Goal: Use online tool/utility: Utilize a website feature to perform a specific function

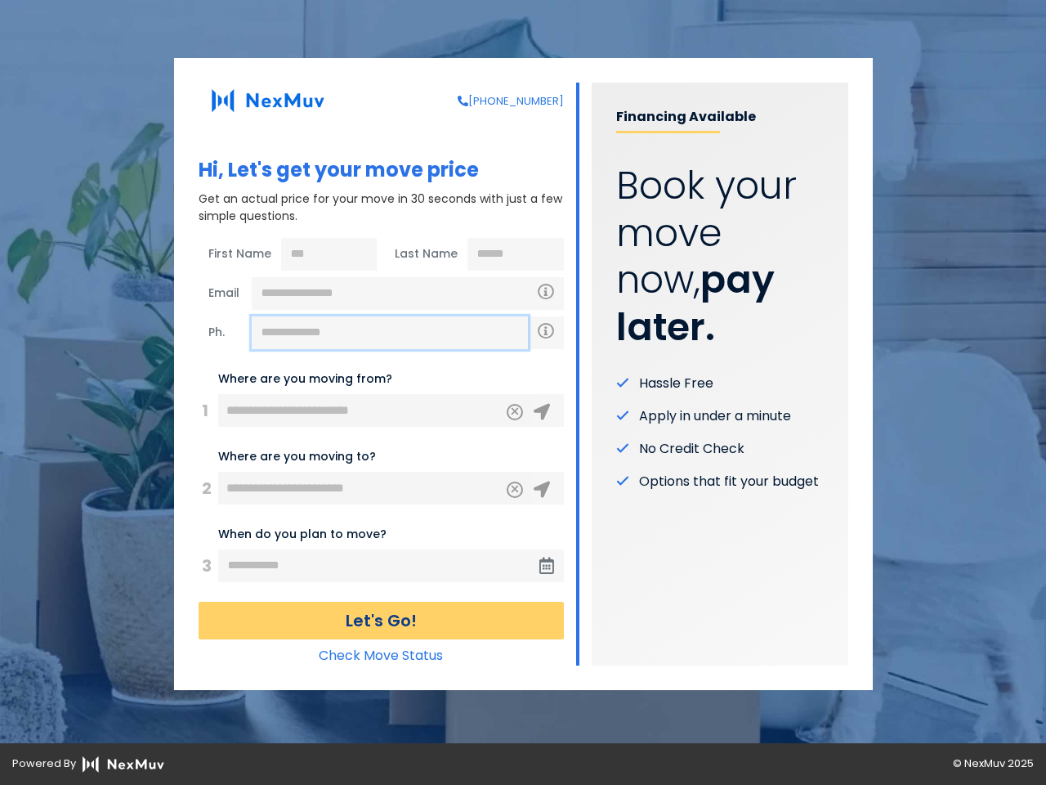
click at [390, 333] on input "text" at bounding box center [390, 332] width 276 height 33
click at [515, 412] on icon "Clear" at bounding box center [515, 409] width 10 height 15
click at [542, 412] on icon at bounding box center [542, 412] width 16 height 16
click at [515, 490] on icon "Clear" at bounding box center [515, 487] width 10 height 15
click at [542, 490] on icon at bounding box center [542, 489] width 16 height 16
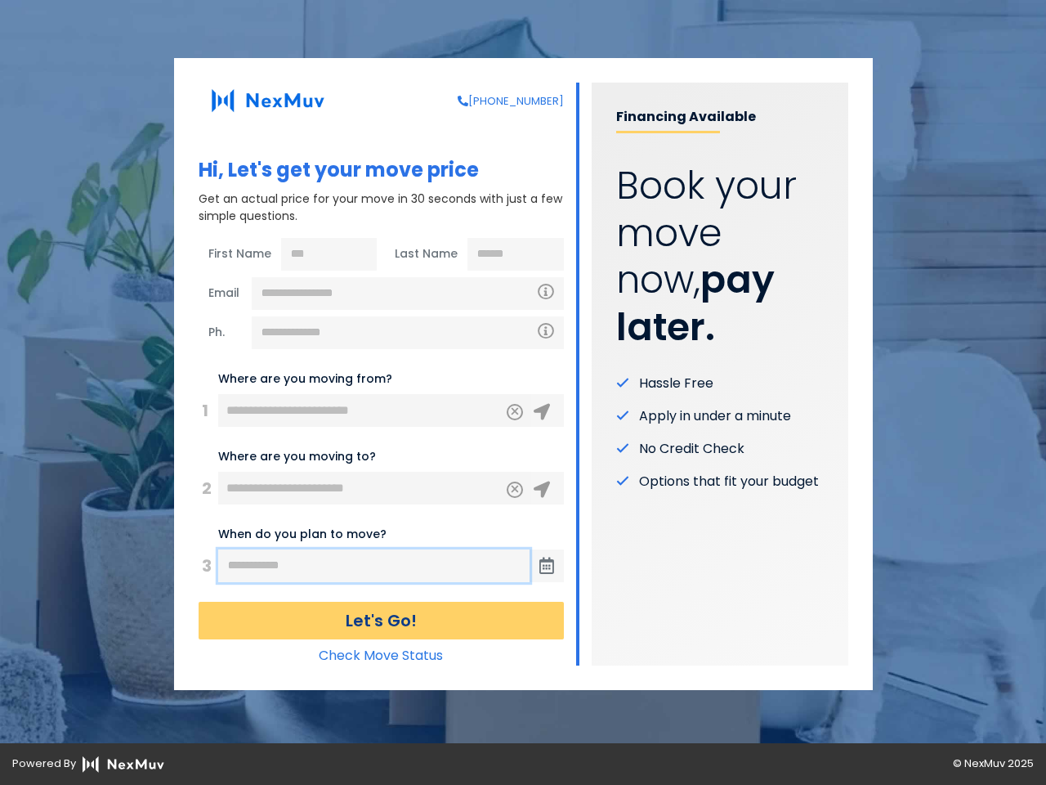
click at [374, 566] on input "text" at bounding box center [373, 565] width 311 height 33
click at [547, 566] on span at bounding box center [547, 565] width 34 height 33
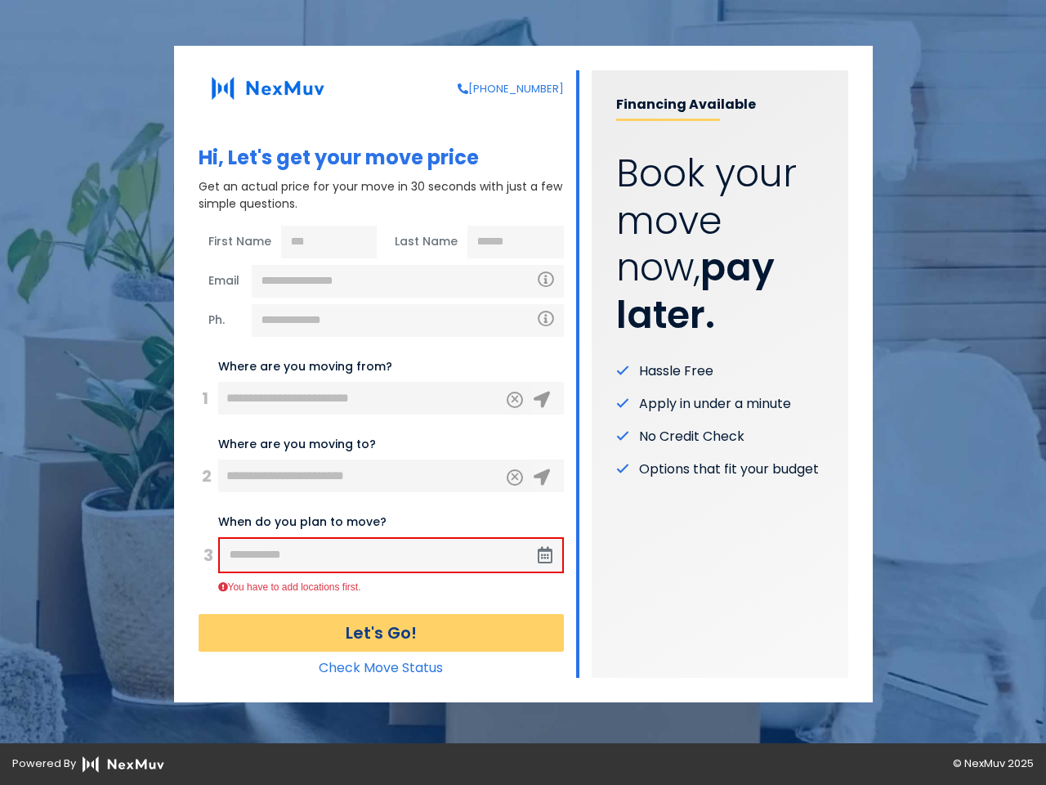
click at [381, 620] on button "Let's Go!" at bounding box center [381, 633] width 365 height 38
